Goal: Task Accomplishment & Management: Manage account settings

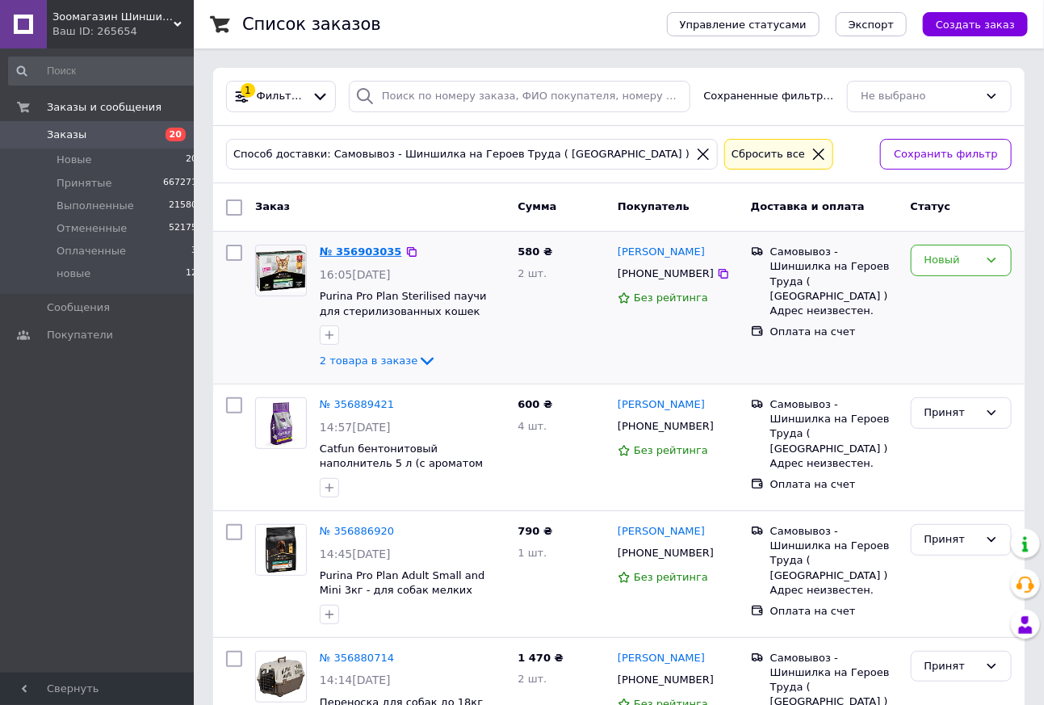
click at [350, 250] on link "№ 356903035" at bounding box center [361, 251] width 82 height 12
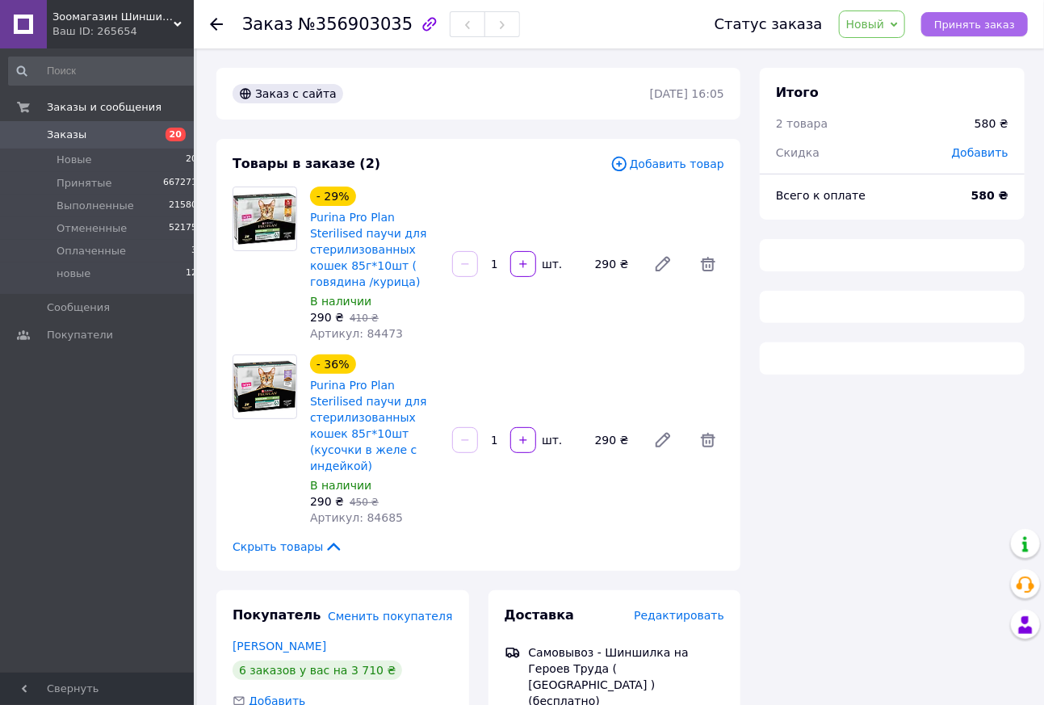
click at [996, 26] on span "Принять заказ" at bounding box center [974, 25] width 81 height 12
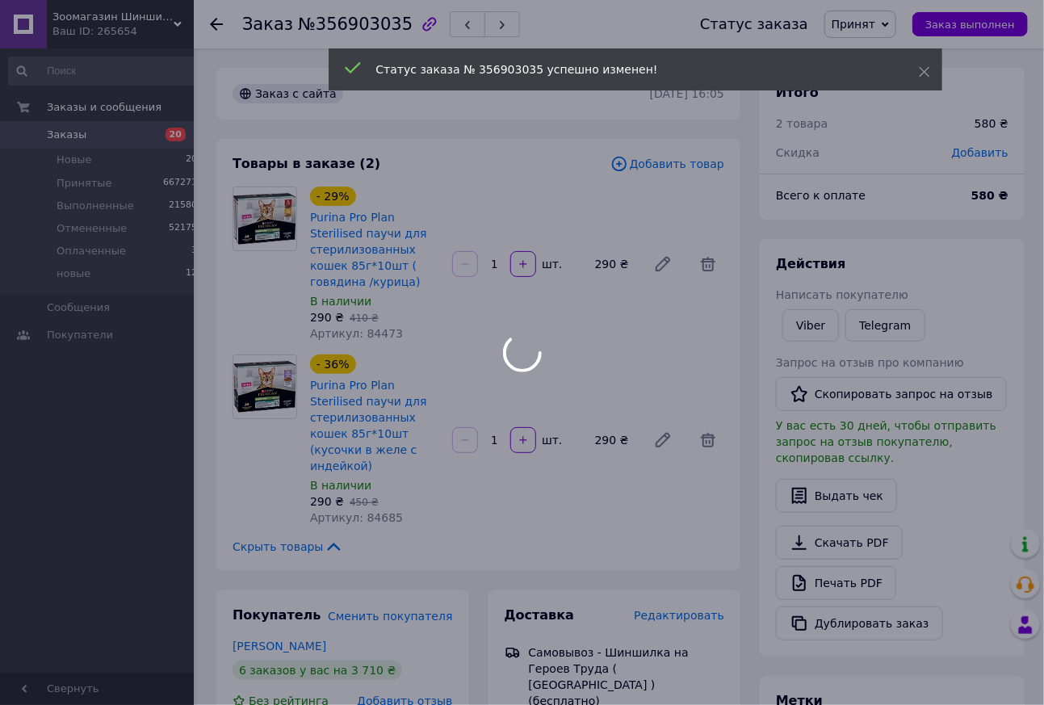
click at [849, 614] on div at bounding box center [522, 352] width 1044 height 705
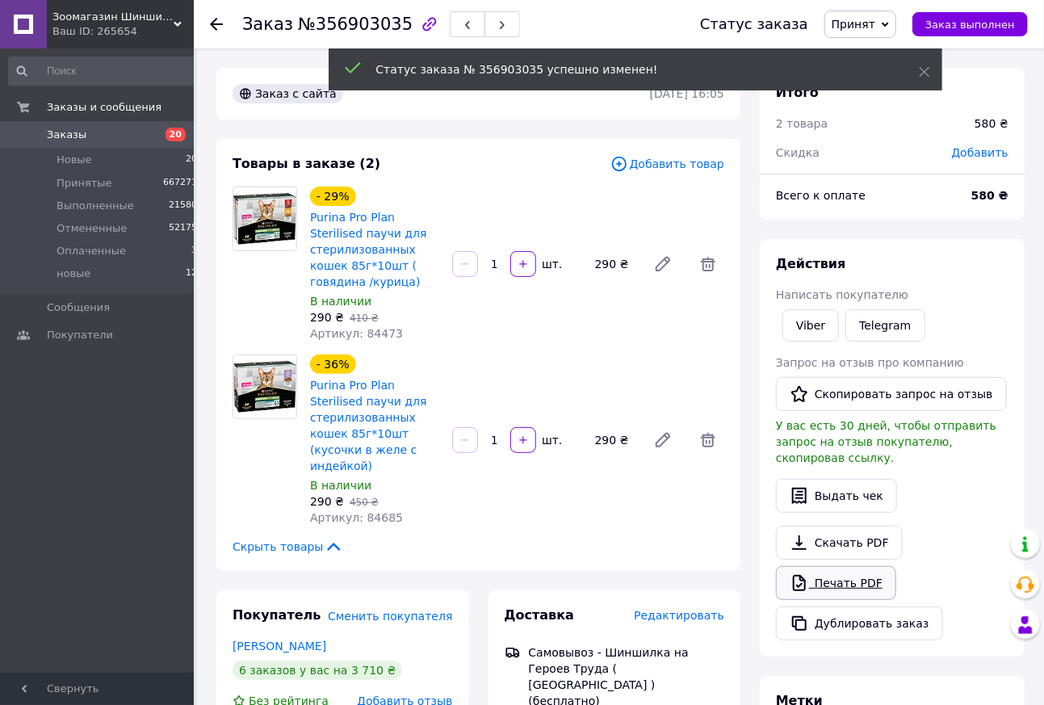
click at [844, 600] on link "Печать PDF" at bounding box center [836, 583] width 120 height 34
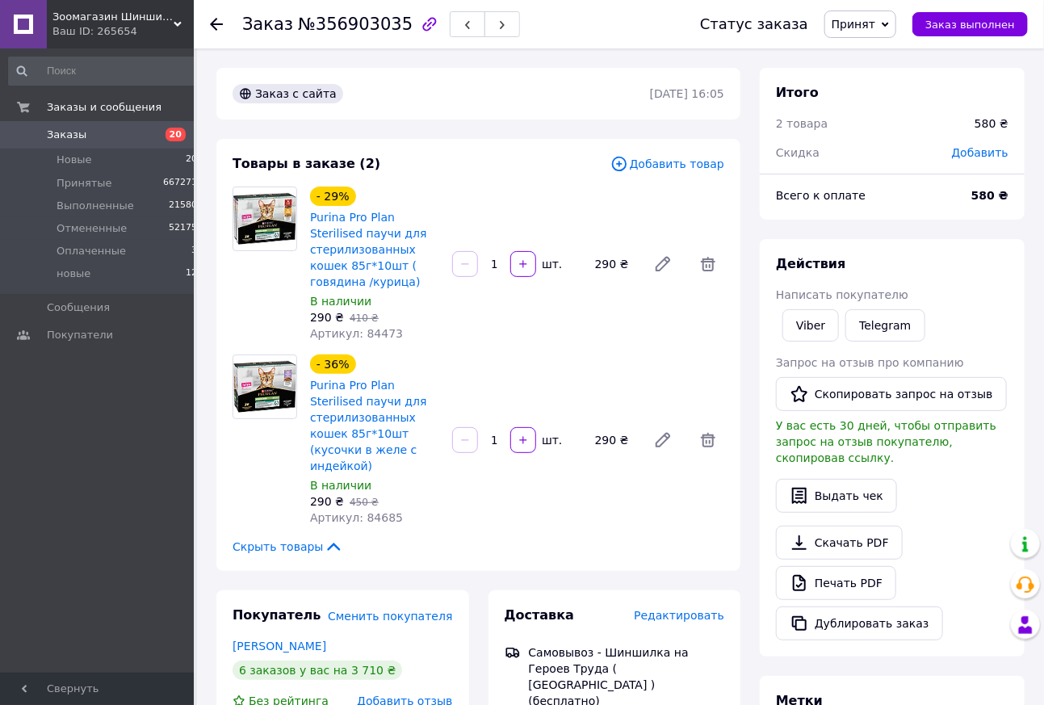
click at [216, 20] on use at bounding box center [216, 24] width 13 height 13
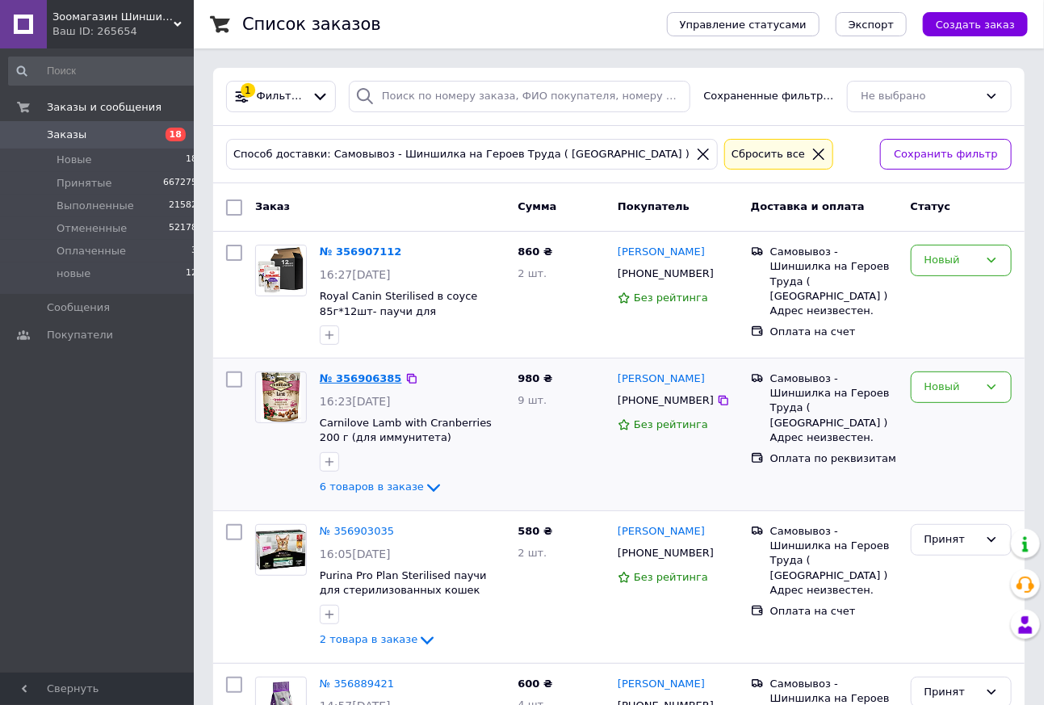
click at [372, 383] on link "№ 356906385" at bounding box center [361, 378] width 82 height 12
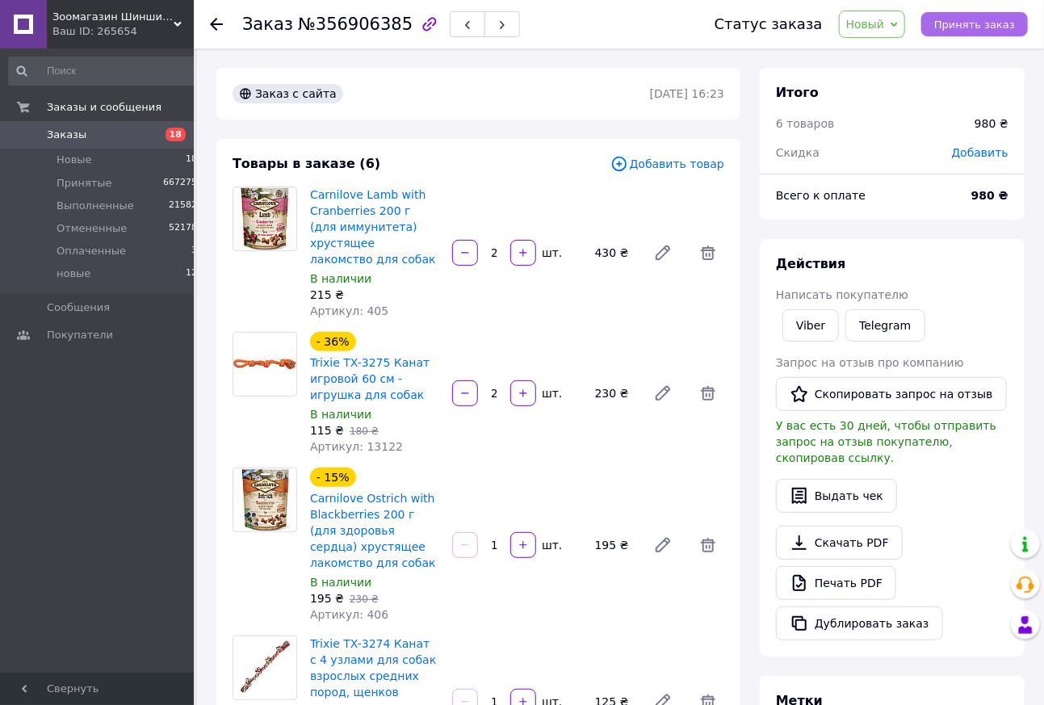
click at [990, 17] on button "Принять заказ" at bounding box center [974, 24] width 107 height 24
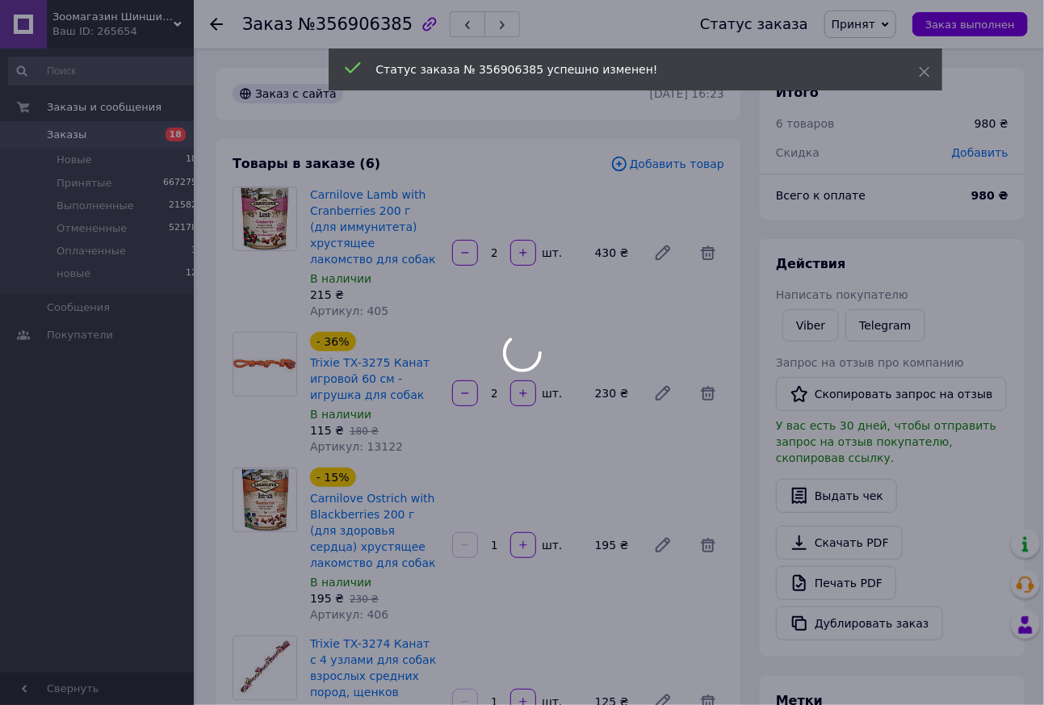
click at [841, 603] on div at bounding box center [522, 352] width 1044 height 705
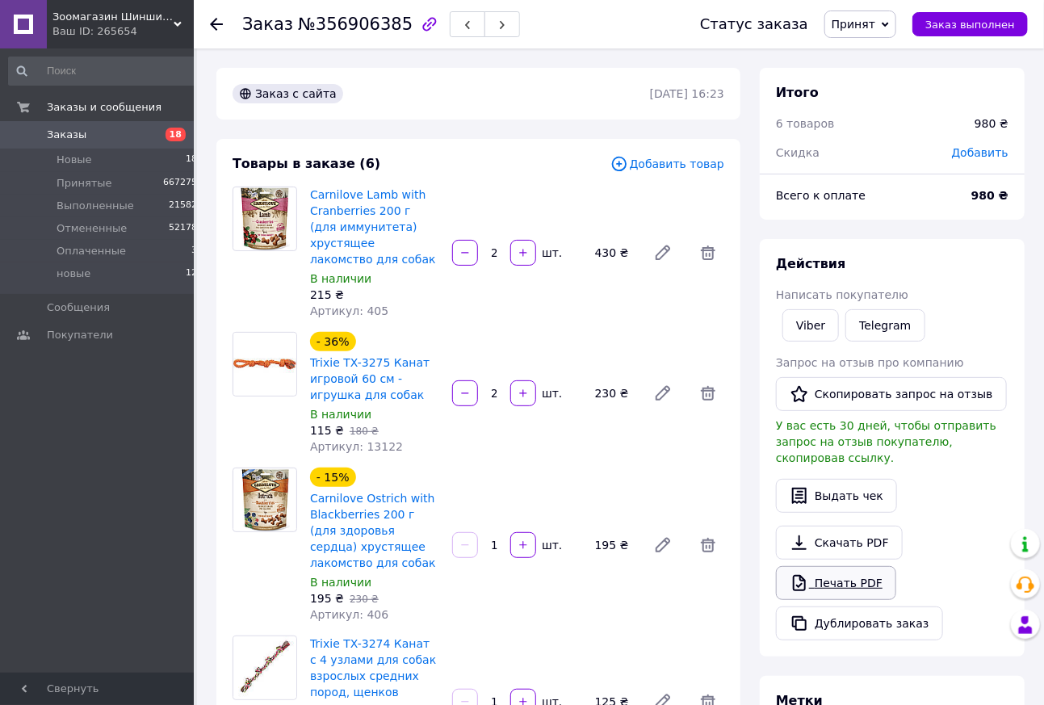
click at [846, 600] on link "Печать PDF" at bounding box center [836, 583] width 120 height 34
click at [216, 23] on use at bounding box center [216, 24] width 13 height 13
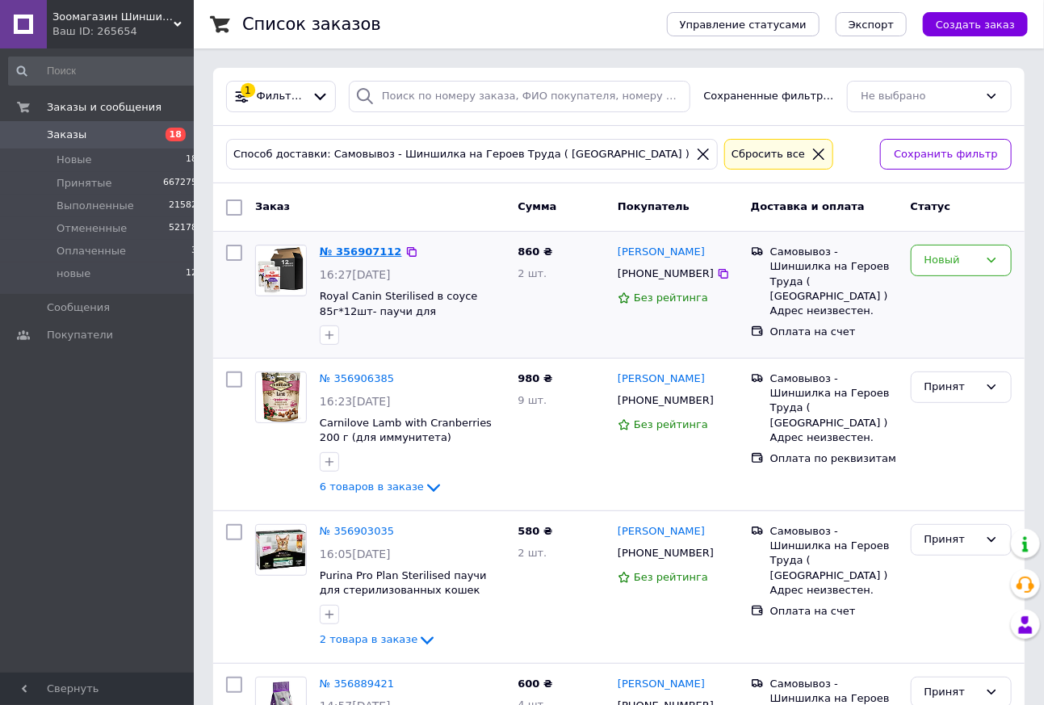
click at [370, 249] on link "№ 356907112" at bounding box center [361, 251] width 82 height 12
click at [371, 257] on link "№ 356907112" at bounding box center [361, 251] width 82 height 12
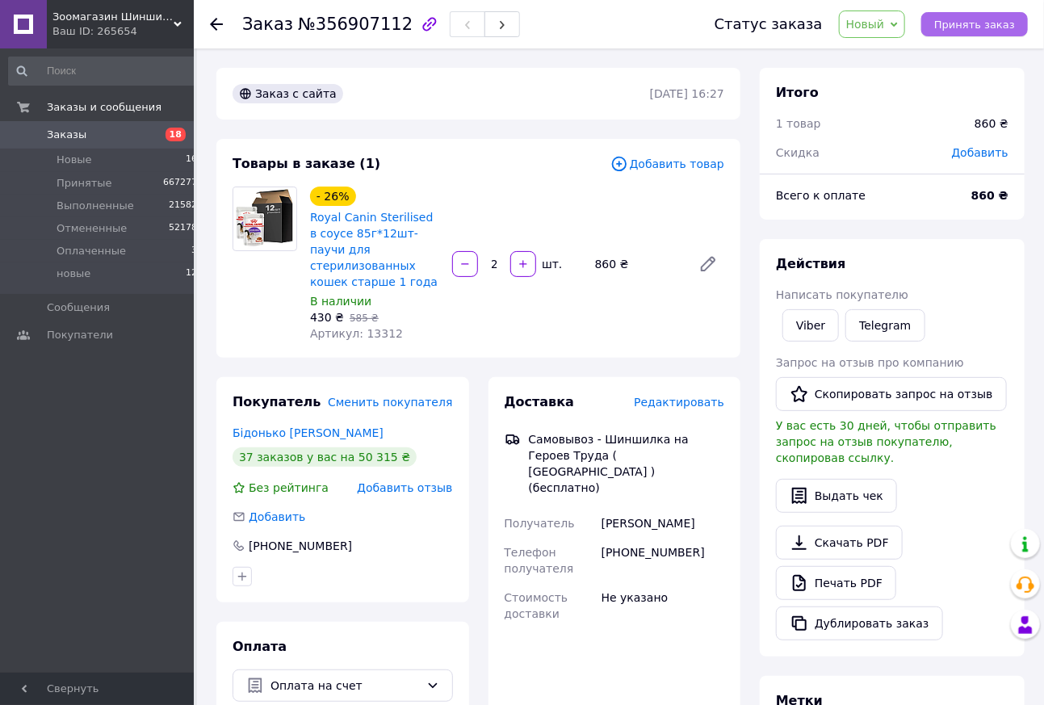
click at [990, 23] on span "Принять заказ" at bounding box center [974, 25] width 81 height 12
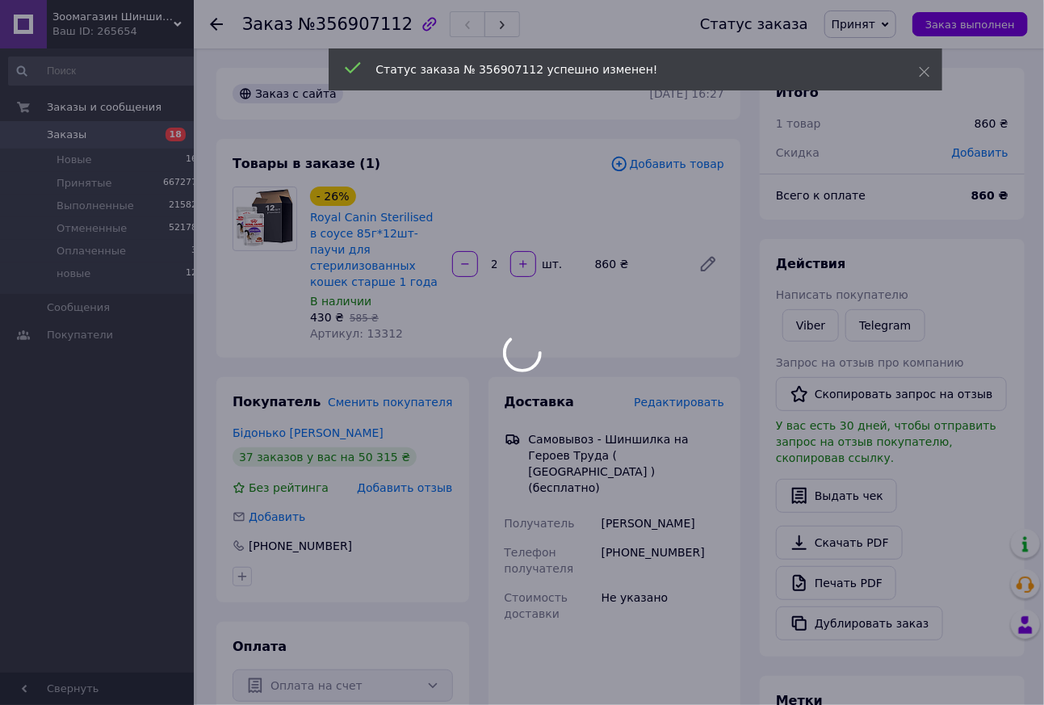
click at [847, 609] on div at bounding box center [522, 352] width 1044 height 705
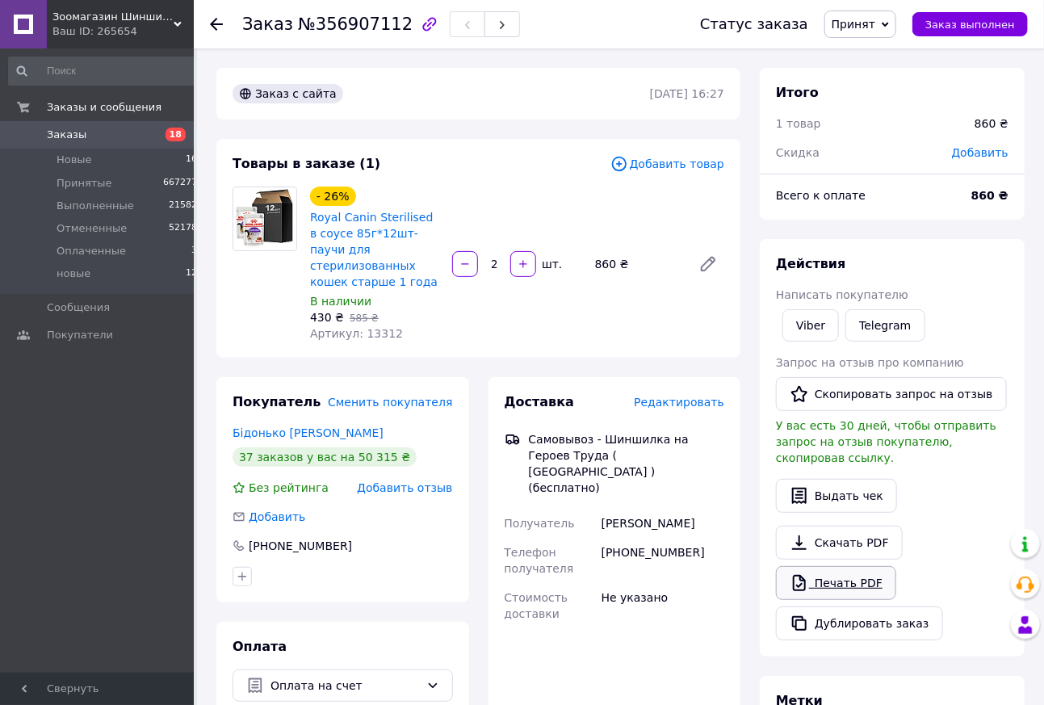
click at [830, 600] on link "Печать PDF" at bounding box center [836, 583] width 120 height 34
click at [845, 600] on link "Печать PDF" at bounding box center [836, 583] width 120 height 34
click at [218, 23] on icon at bounding box center [216, 24] width 13 height 13
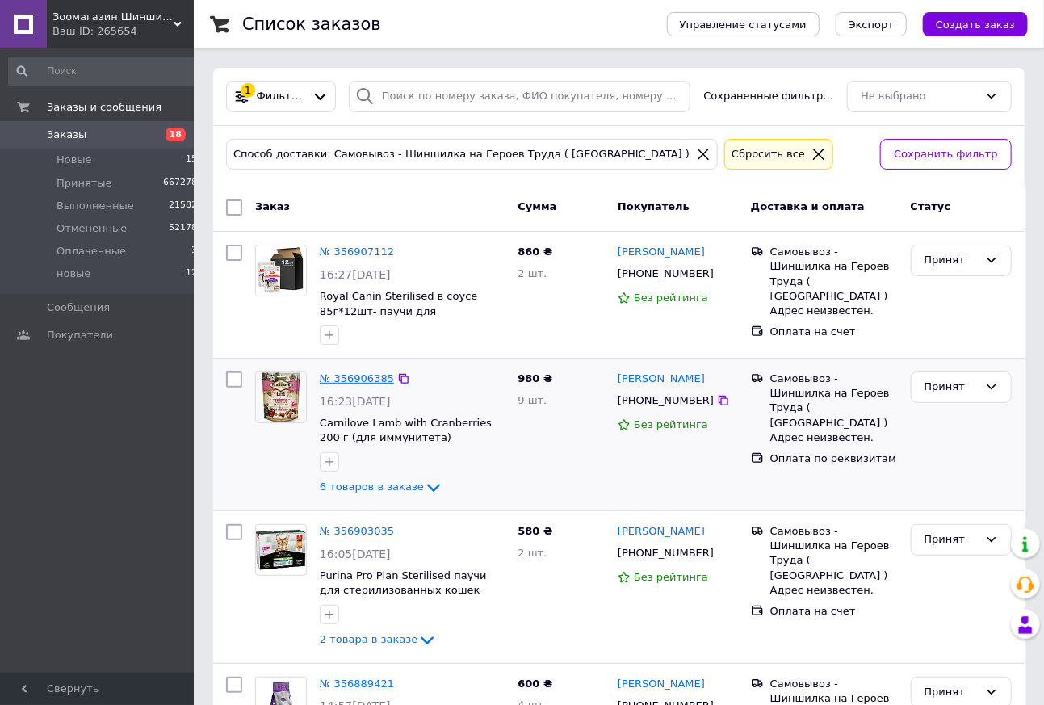
click at [370, 380] on link "№ 356906385" at bounding box center [357, 378] width 74 height 12
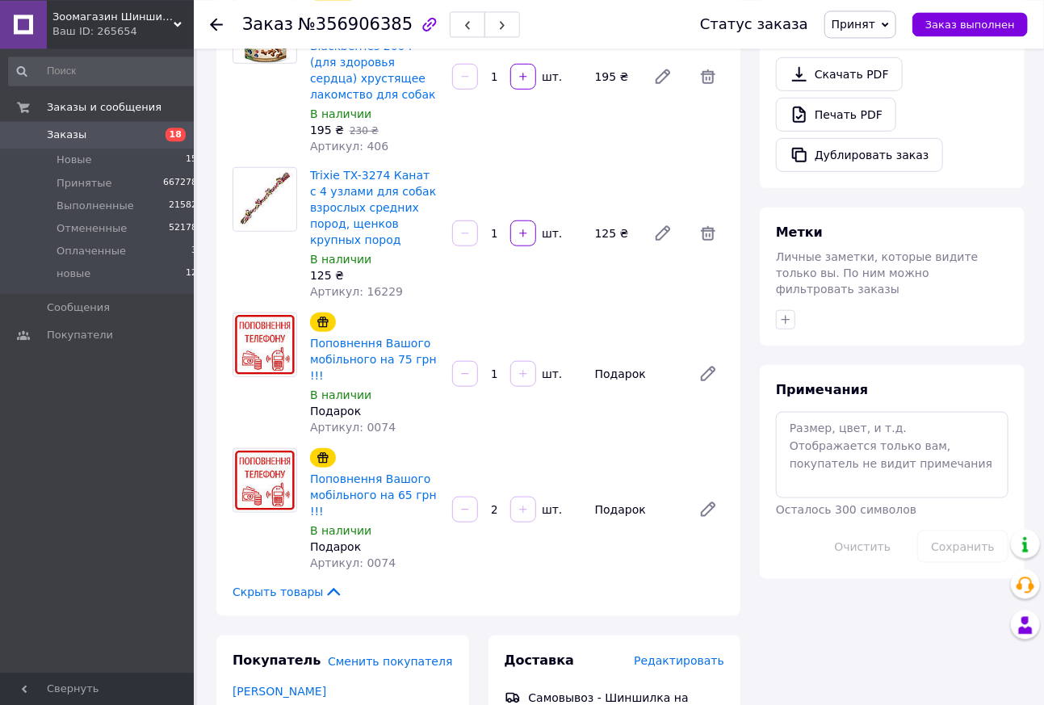
scroll to position [466, 0]
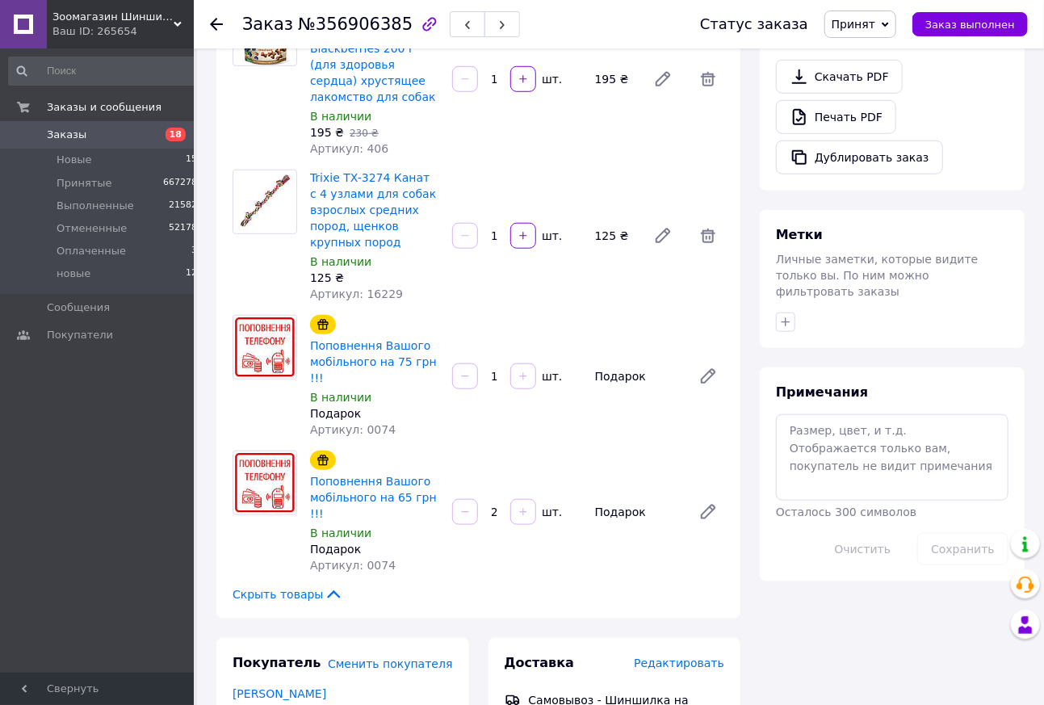
drag, startPoint x: 218, startPoint y: 20, endPoint x: 227, endPoint y: 38, distance: 19.9
click at [218, 19] on icon at bounding box center [216, 24] width 13 height 13
